Goal: Navigation & Orientation: Find specific page/section

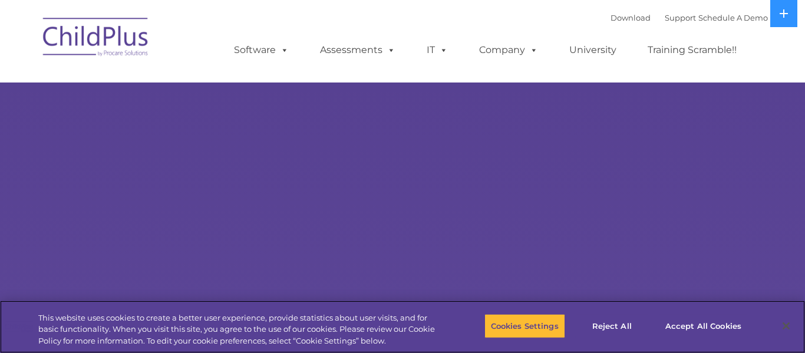
select select "MEDIUM"
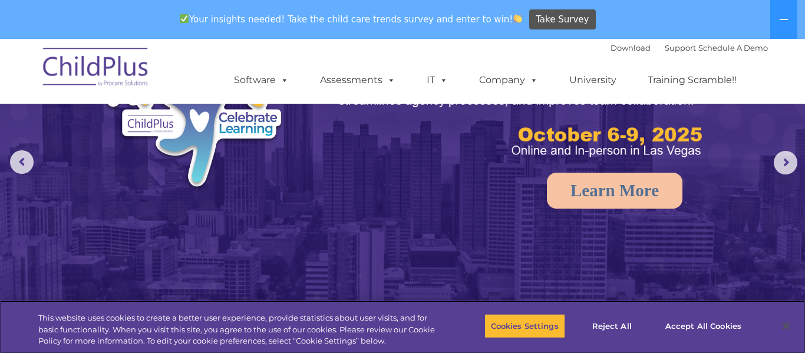
scroll to position [107, 0]
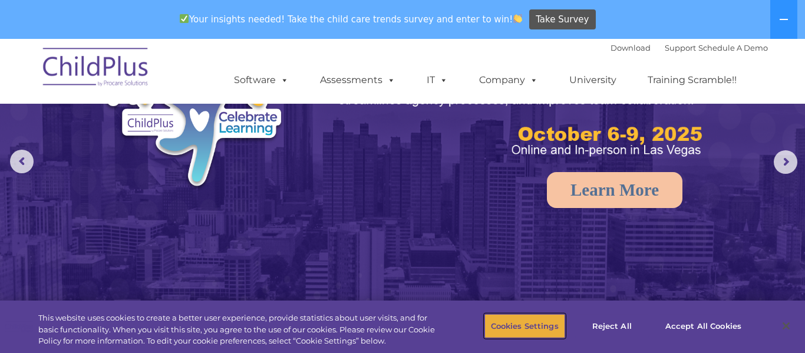
click at [545, 332] on button "Cookies Settings" at bounding box center [524, 325] width 81 height 25
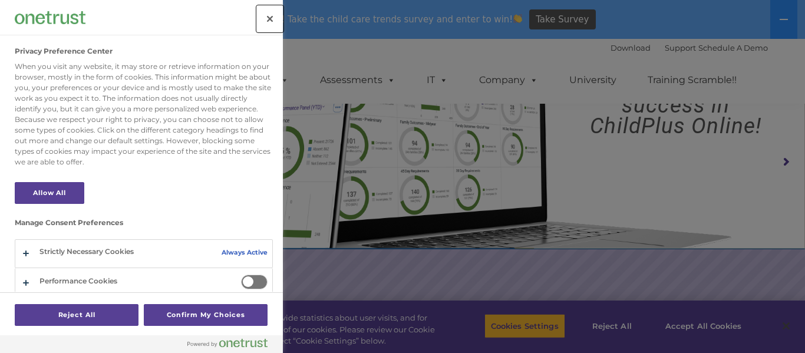
click at [273, 24] on button "Close" at bounding box center [270, 19] width 26 height 26
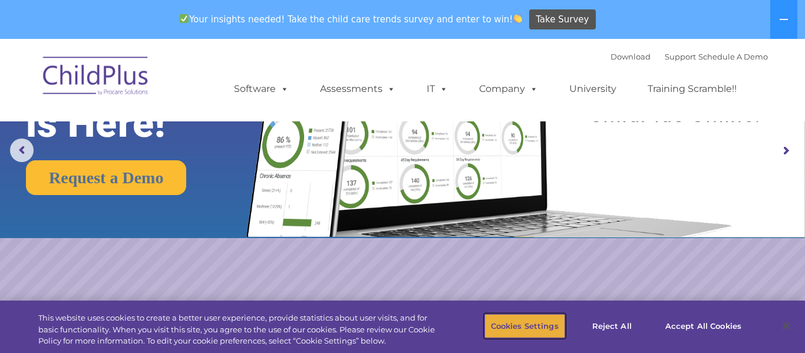
scroll to position [0, 0]
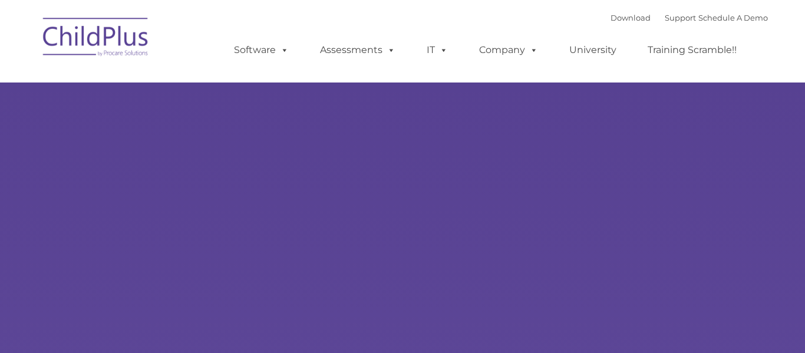
type input ""
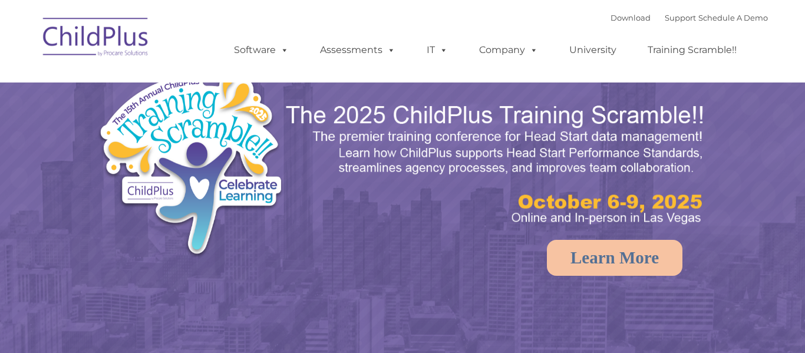
select select "MEDIUM"
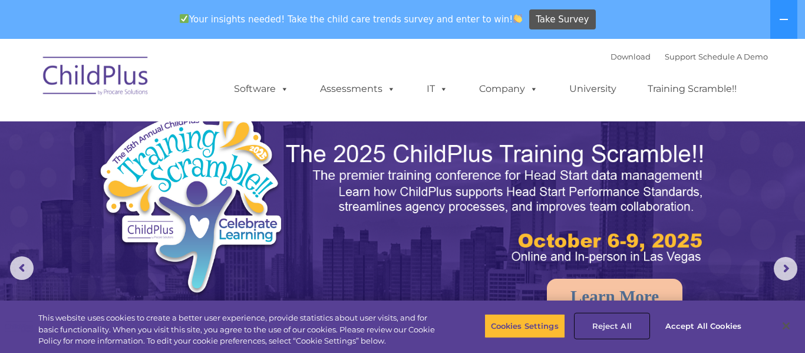
click at [614, 331] on button "Reject All" at bounding box center [612, 325] width 74 height 25
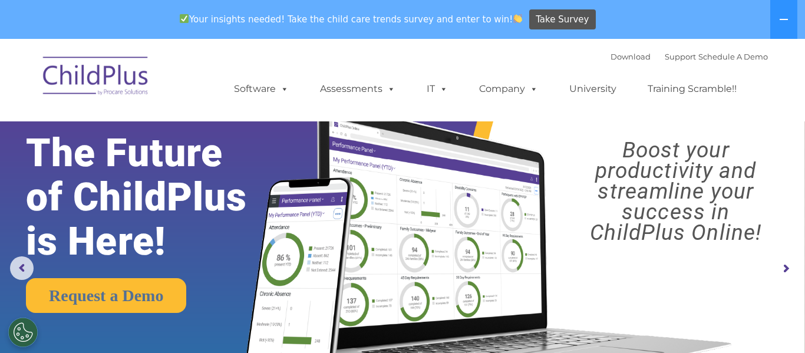
click at [790, 267] on rs-arrow at bounding box center [785, 269] width 24 height 24
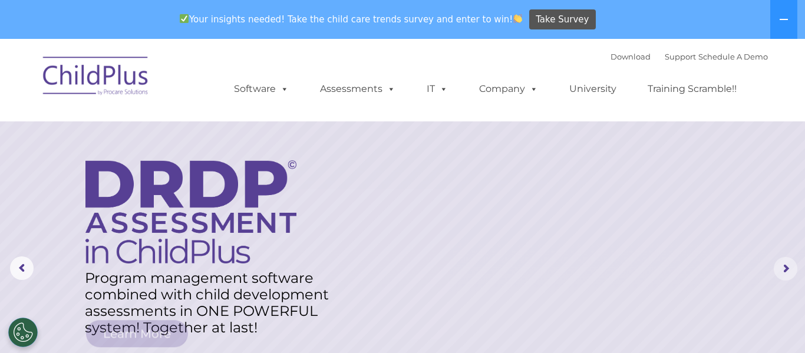
click at [790, 267] on rs-arrow at bounding box center [785, 269] width 24 height 24
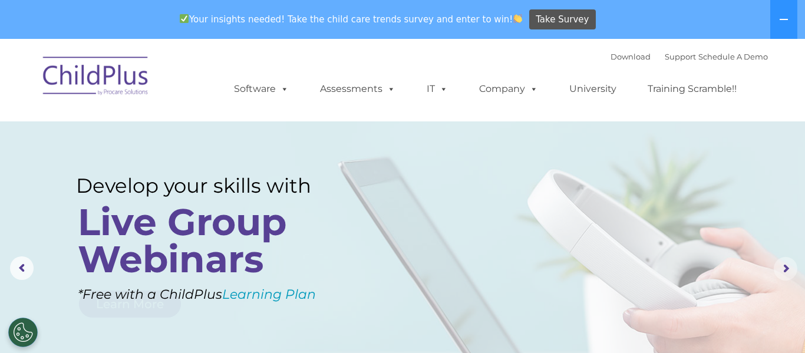
click at [790, 267] on rs-arrow at bounding box center [785, 269] width 24 height 24
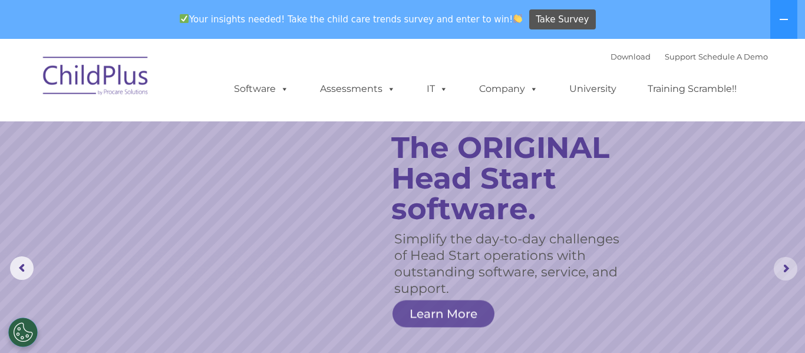
click at [790, 267] on rs-arrow at bounding box center [785, 269] width 24 height 24
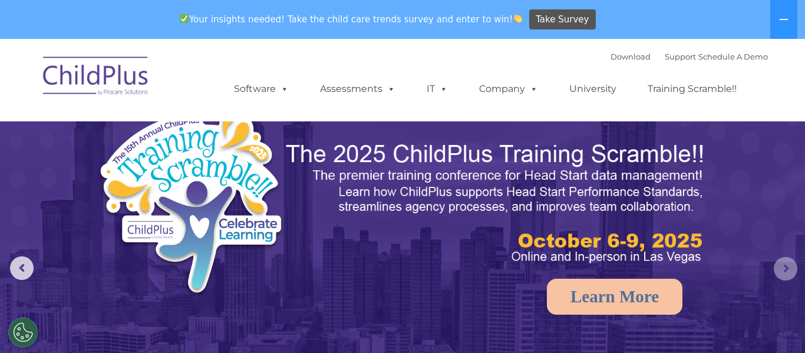
click at [790, 267] on rs-arrow at bounding box center [785, 269] width 24 height 24
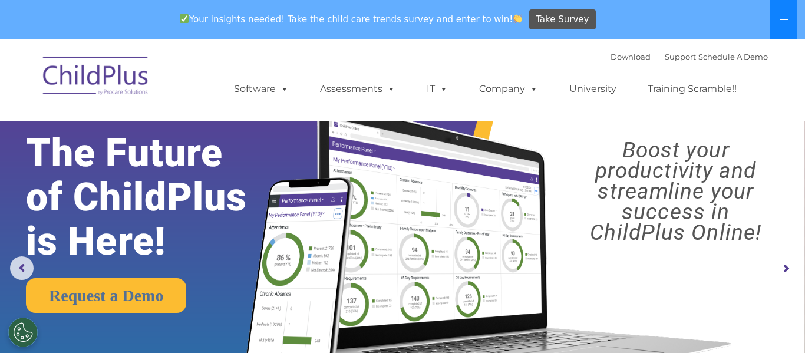
click at [788, 14] on button at bounding box center [783, 19] width 27 height 39
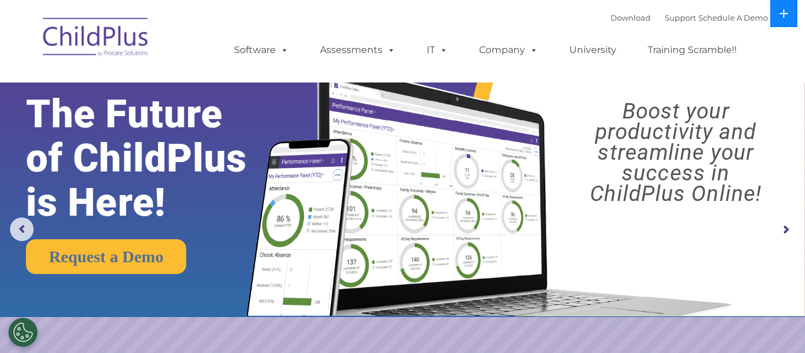
click at [788, 14] on icon at bounding box center [783, 13] width 9 height 9
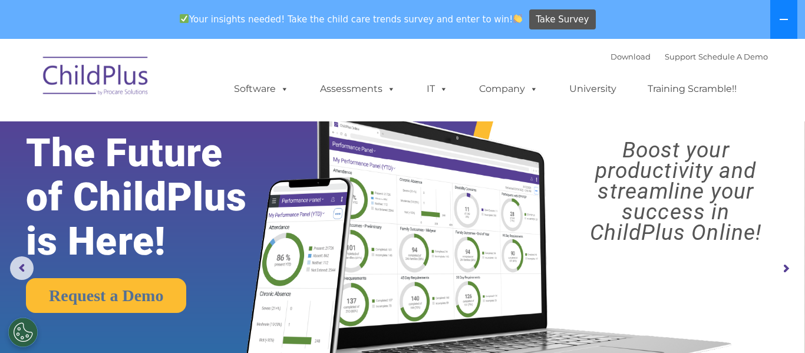
click at [788, 14] on button at bounding box center [783, 19] width 27 height 39
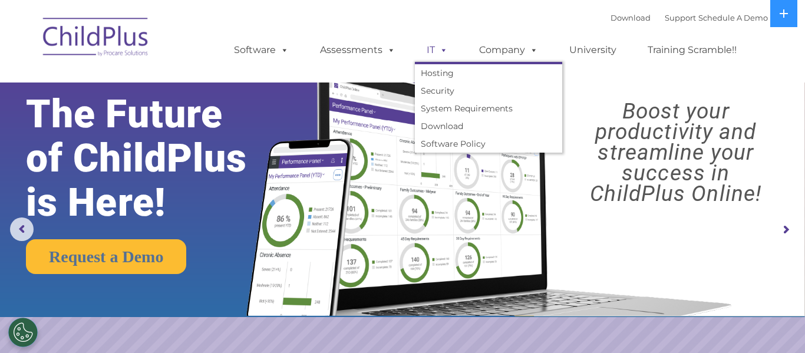
click at [442, 44] on span at bounding box center [441, 49] width 13 height 11
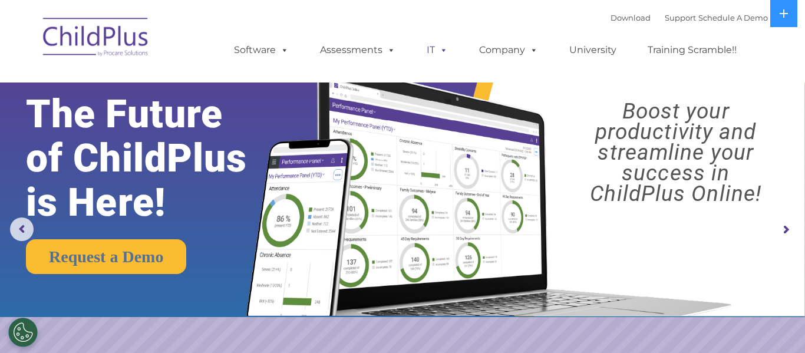
click at [442, 44] on span at bounding box center [441, 49] width 13 height 11
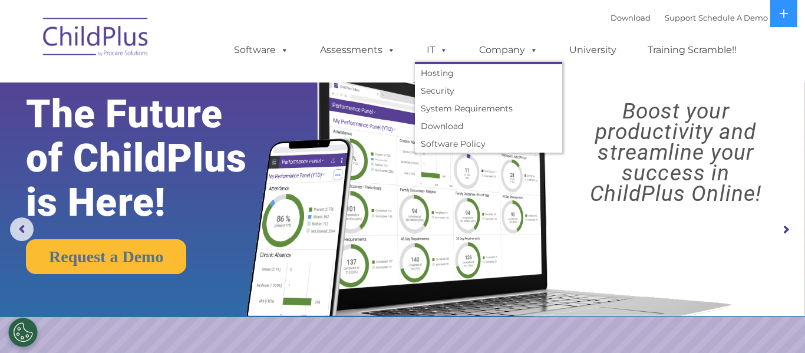
click at [442, 44] on span at bounding box center [441, 49] width 13 height 11
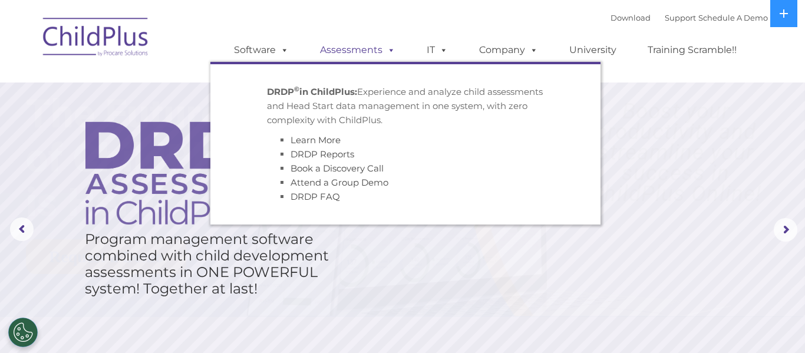
click at [366, 51] on link "Assessments" at bounding box center [357, 50] width 99 height 24
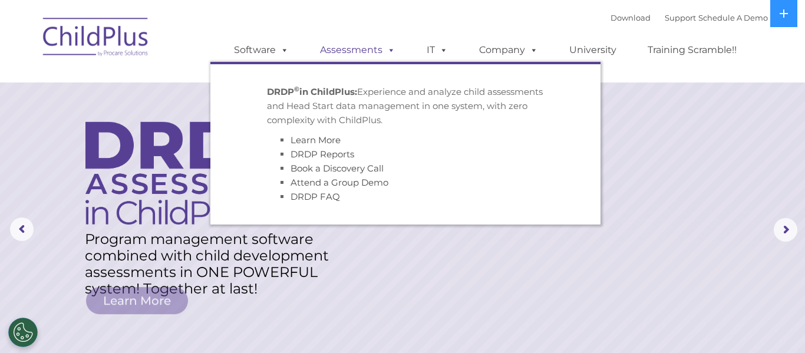
click at [366, 51] on link "Assessments" at bounding box center [357, 50] width 99 height 24
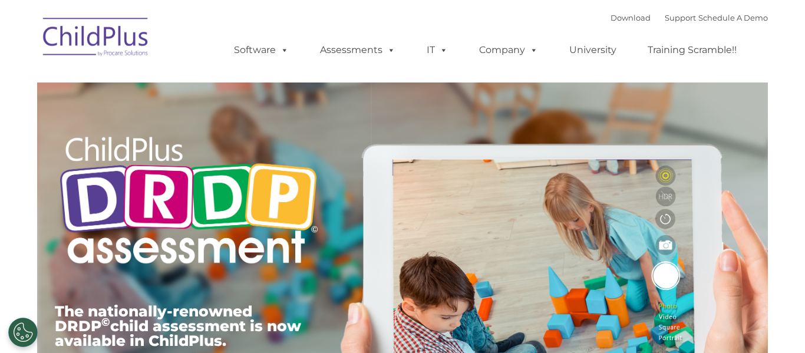
click at [280, 47] on span at bounding box center [282, 49] width 13 height 11
click at [282, 32] on ul "Software ChildPlus: The original and most widely-used Head Start data managemen…" at bounding box center [488, 50] width 557 height 47
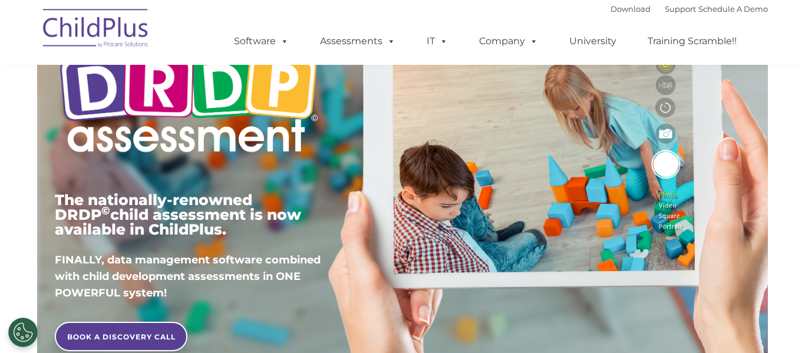
scroll to position [107, 0]
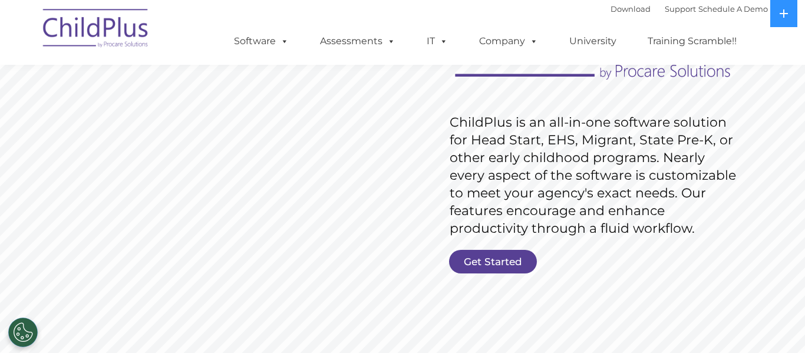
scroll to position [148, 0]
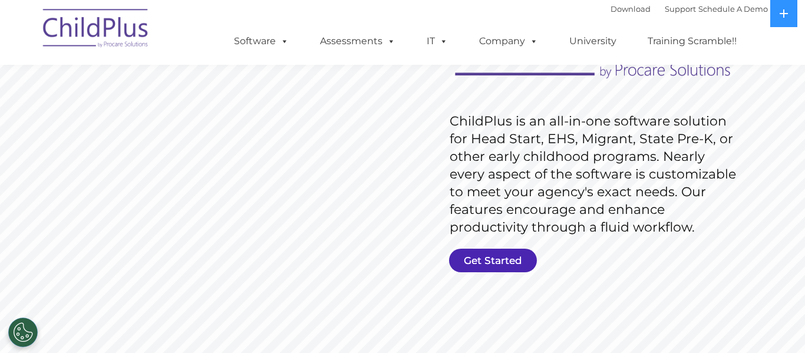
click at [471, 256] on link "Get Started" at bounding box center [493, 261] width 88 height 24
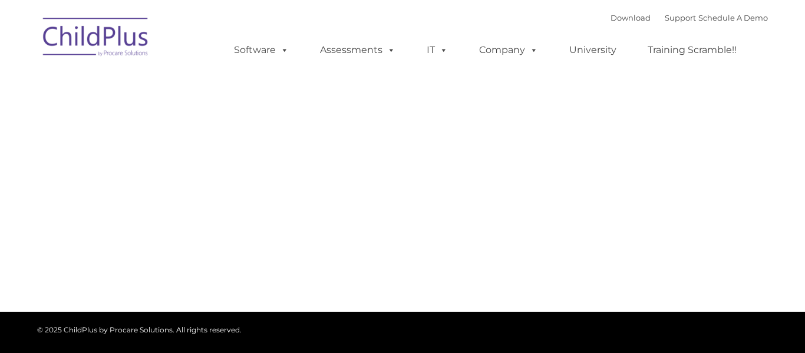
type input ""
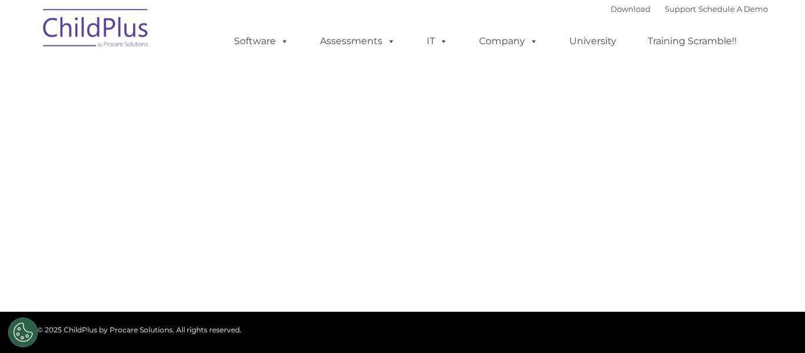
select select "MEDIUM"
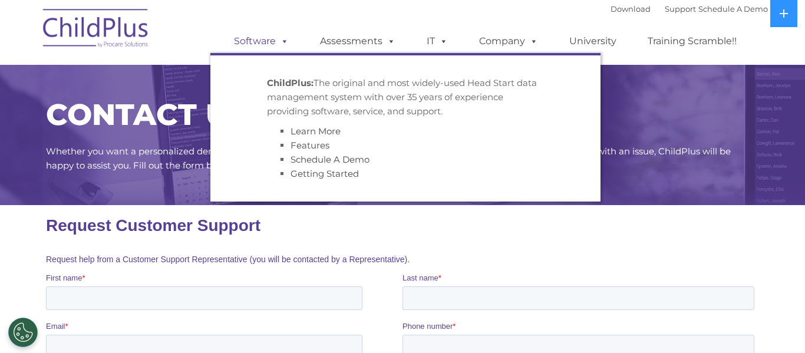
click at [285, 42] on span at bounding box center [282, 40] width 13 height 11
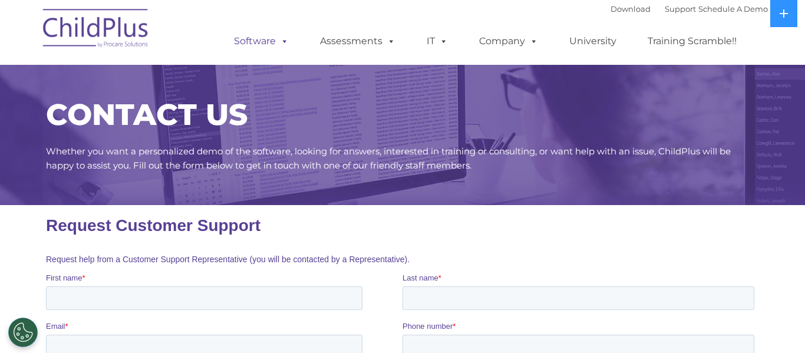
click at [260, 41] on link "Software" at bounding box center [261, 41] width 78 height 24
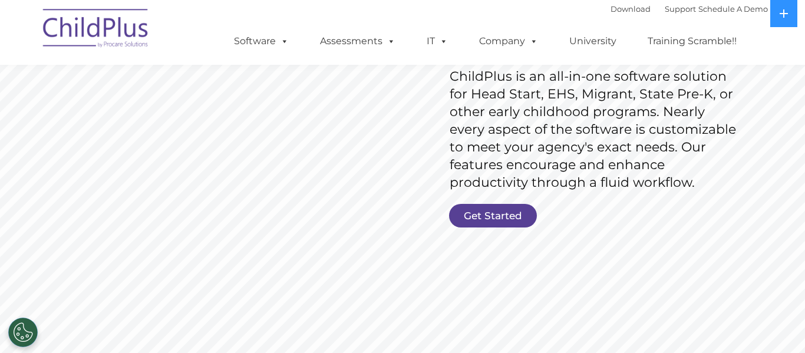
scroll to position [97, 0]
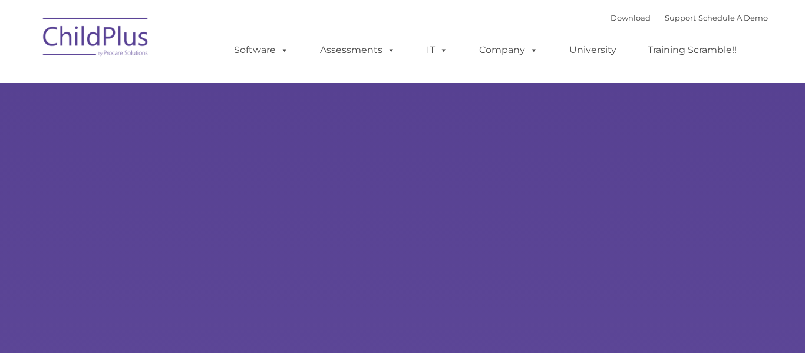
type input ""
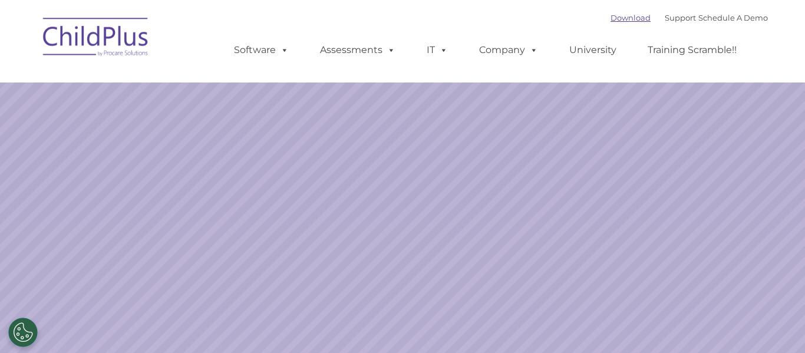
select select "MEDIUM"
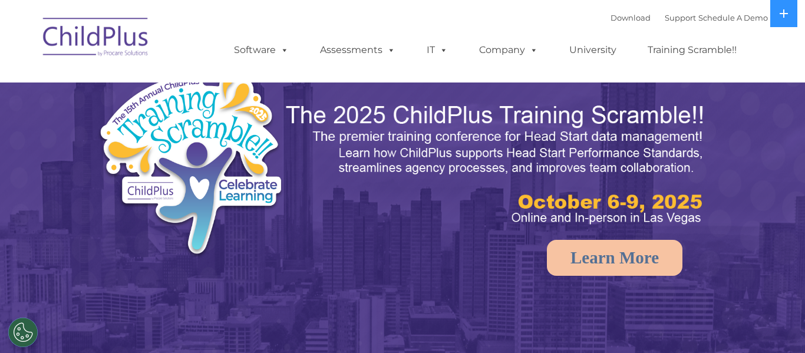
click at [610, 11] on div "Download Support | Schedule A Demo " at bounding box center [688, 18] width 157 height 18
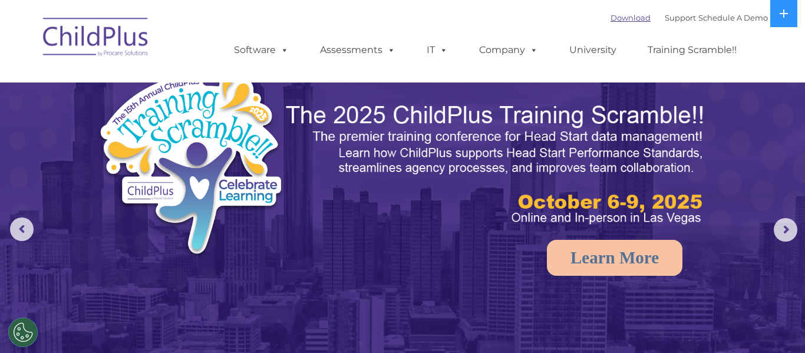
click at [612, 15] on link "Download" at bounding box center [630, 17] width 40 height 9
